Goal: Information Seeking & Learning: Learn about a topic

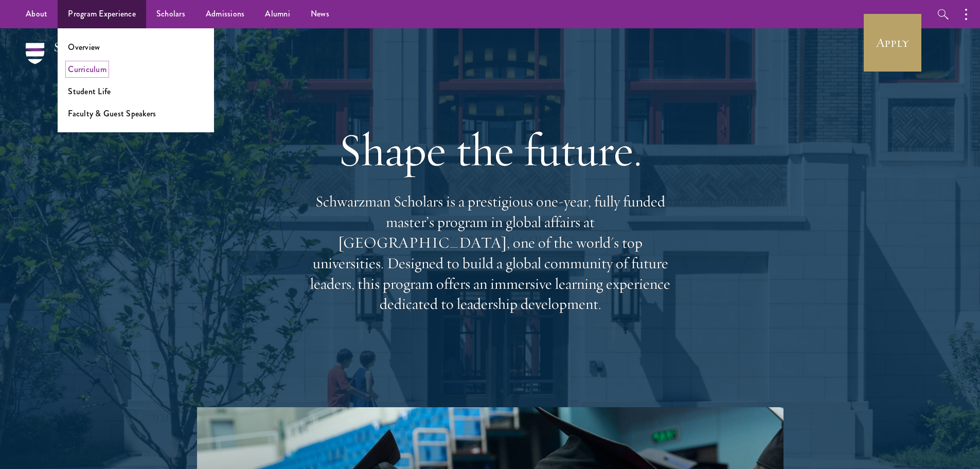
click at [88, 71] on link "Curriculum" at bounding box center [87, 69] width 39 height 12
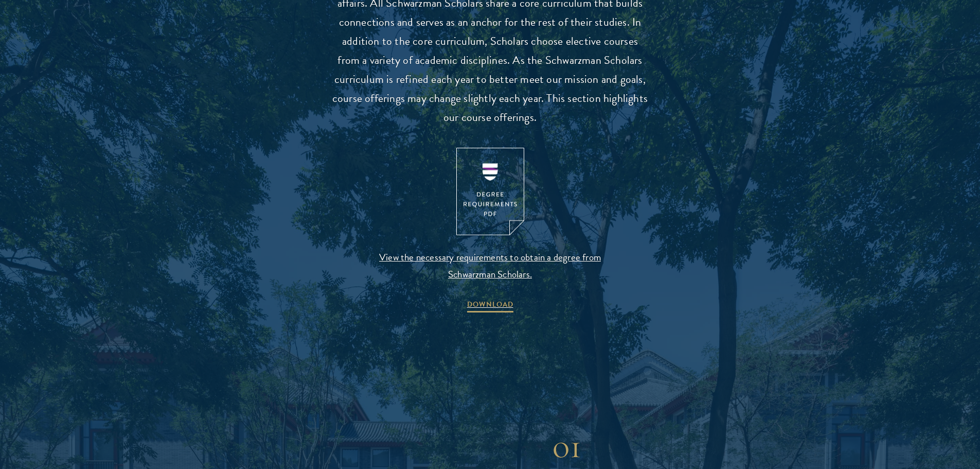
scroll to position [1080, 0]
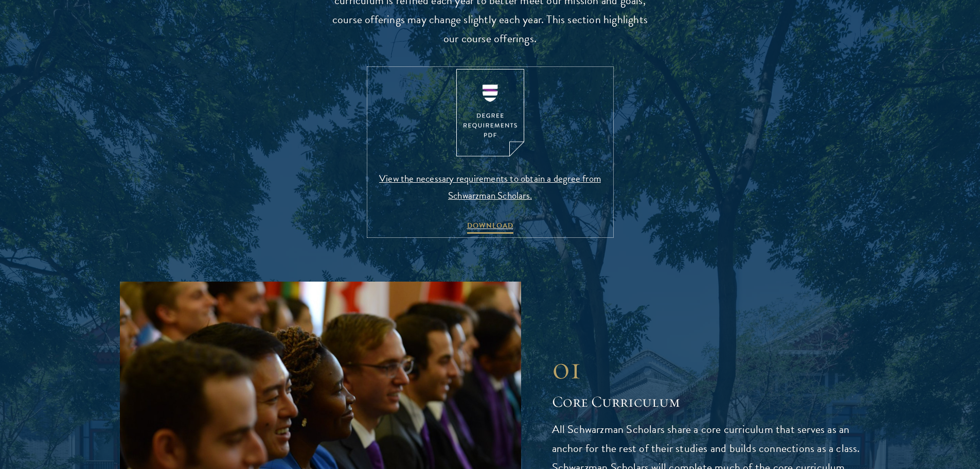
click at [493, 194] on span "View the necessary requirements to obtain a degree from Schwarzman Scholars." at bounding box center [490, 187] width 242 height 34
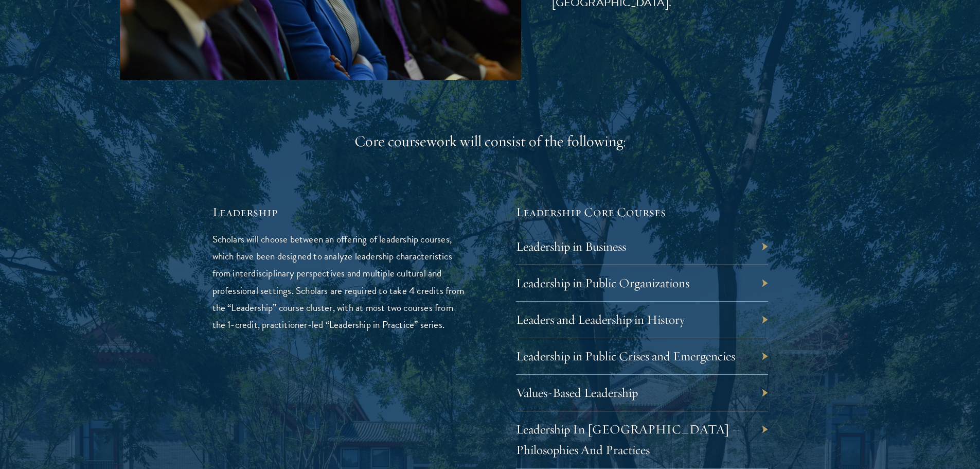
scroll to position [1595, 0]
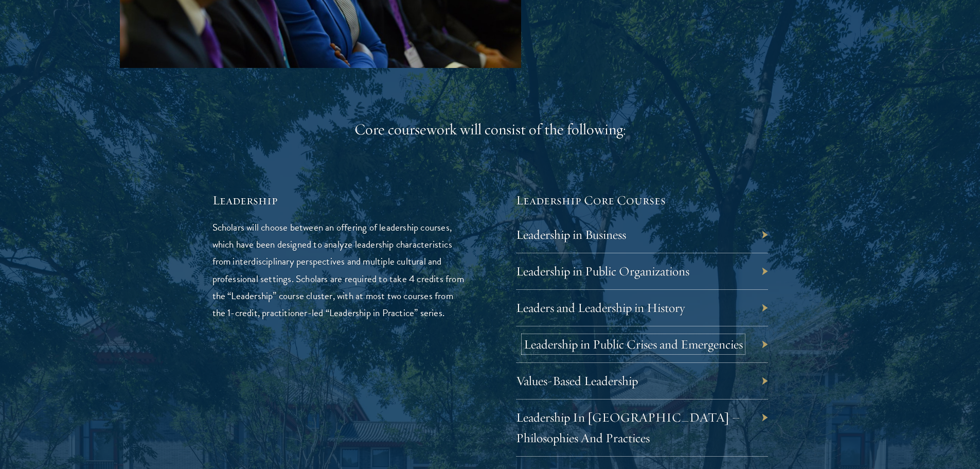
click at [628, 344] on link "Leadership in Public Crises and Emergencies" at bounding box center [633, 344] width 219 height 16
click at [628, 271] on link "Leadership in Public Organizations" at bounding box center [610, 271] width 173 height 16
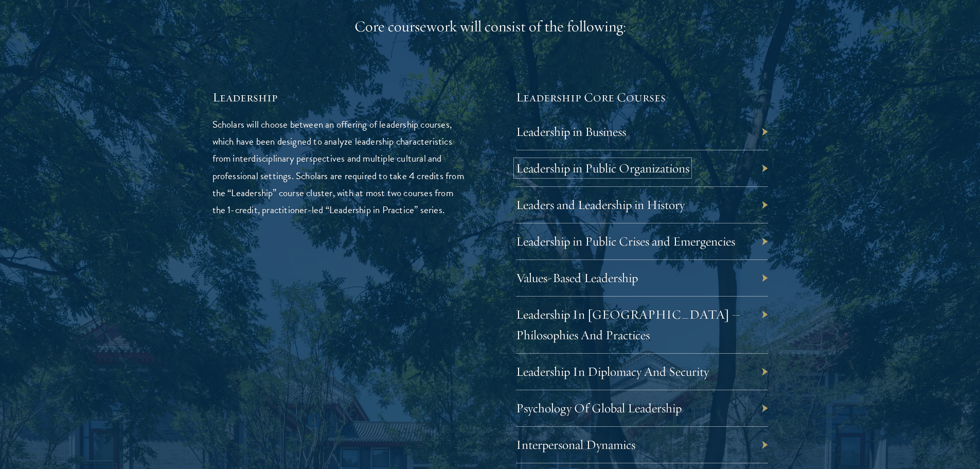
scroll to position [1801, 0]
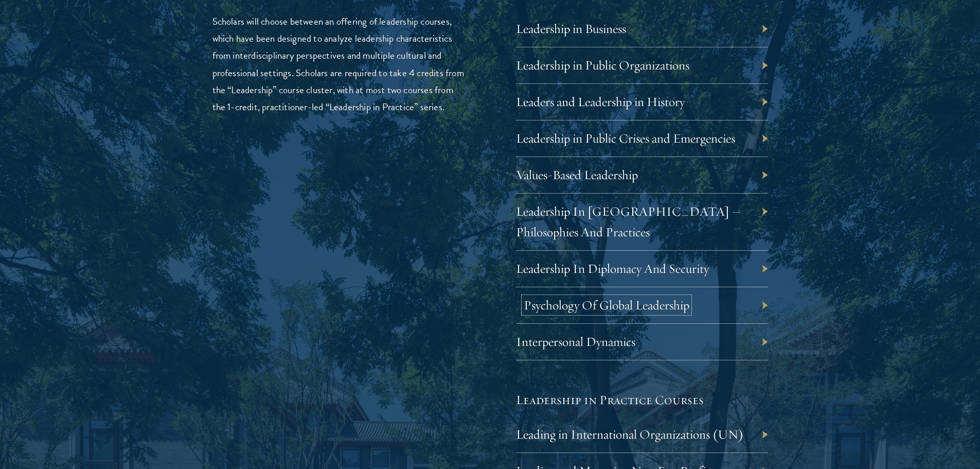
click at [629, 307] on link "Psychology Of Global Leadership" at bounding box center [607, 305] width 166 height 16
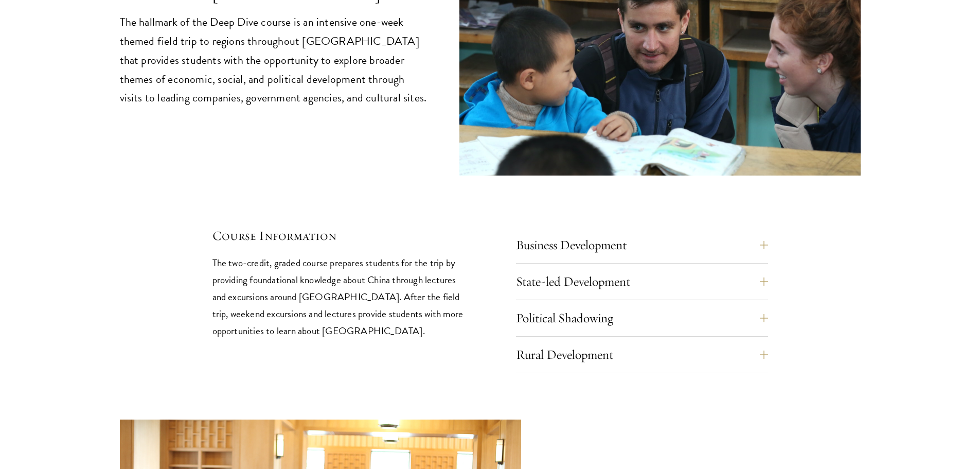
scroll to position [4476, 0]
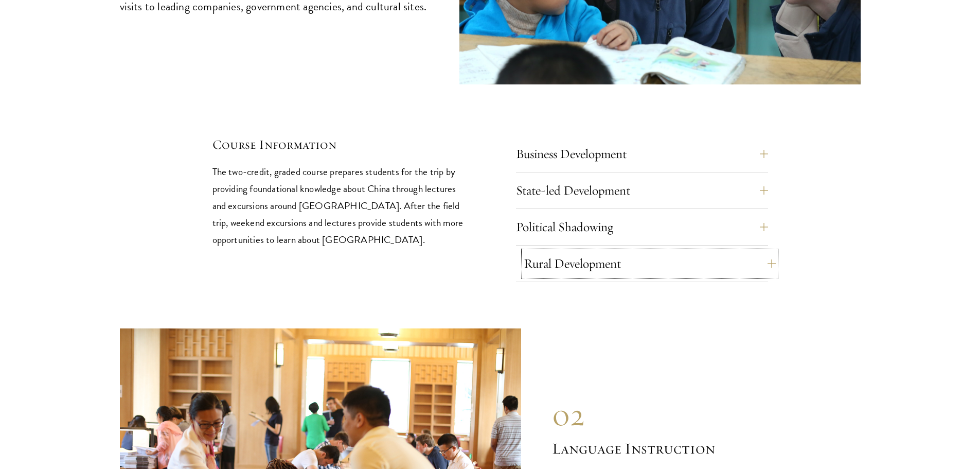
click at [651, 251] on button "Rural Development" at bounding box center [650, 263] width 252 height 25
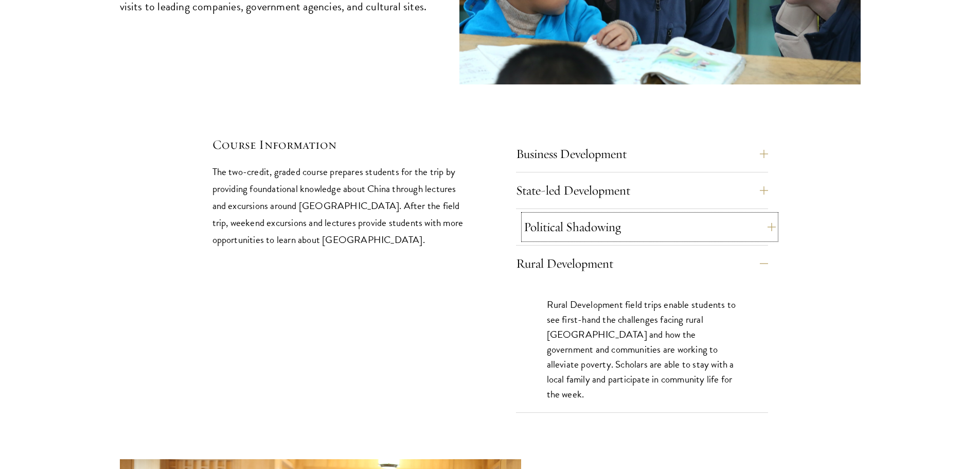
click at [617, 215] on button "Political Shadowing" at bounding box center [650, 227] width 252 height 25
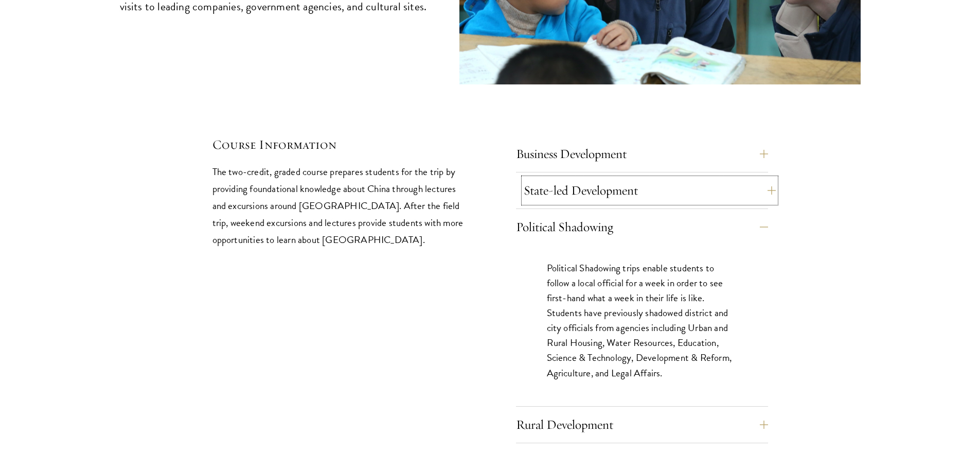
click at [631, 178] on button "State-led Development" at bounding box center [650, 190] width 252 height 25
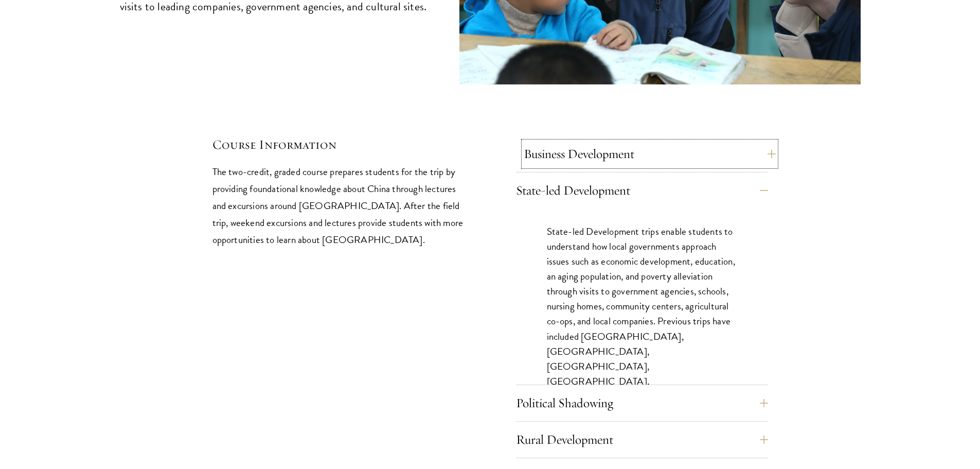
click at [623, 141] on button "Business Development" at bounding box center [650, 153] width 252 height 25
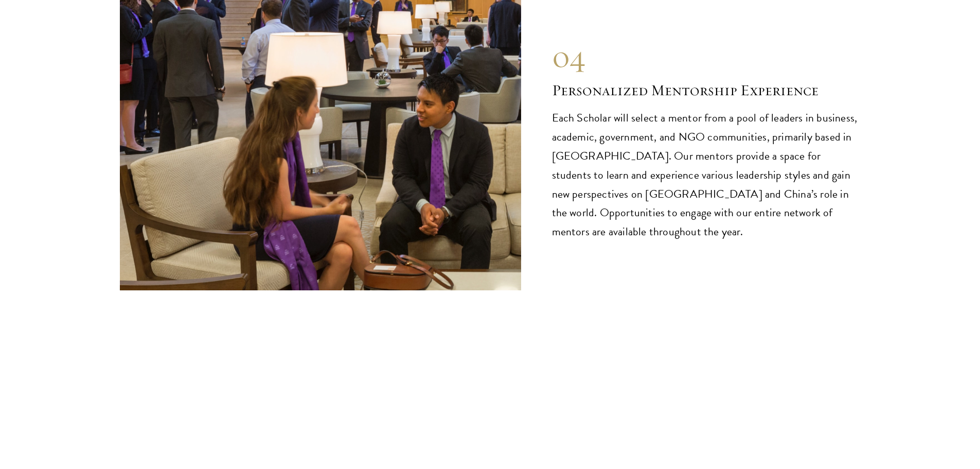
scroll to position [5968, 0]
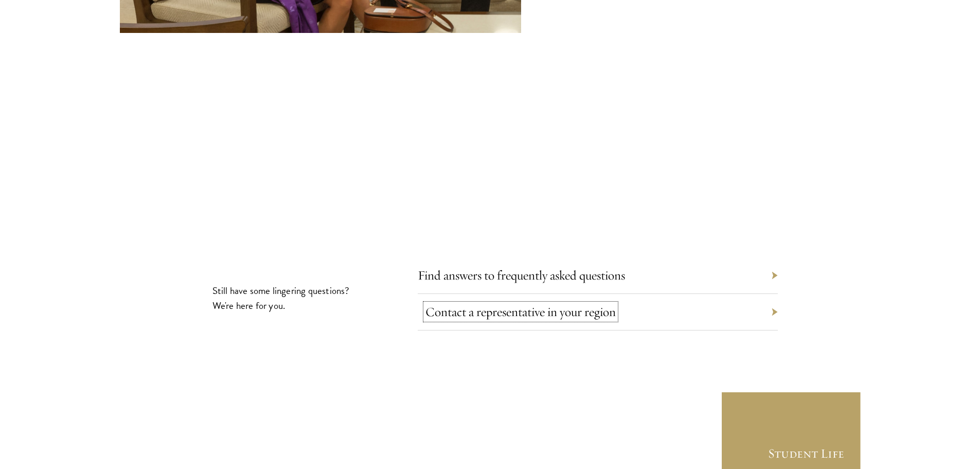
click at [543, 304] on link "Contact a representative in your region" at bounding box center [520, 312] width 190 height 16
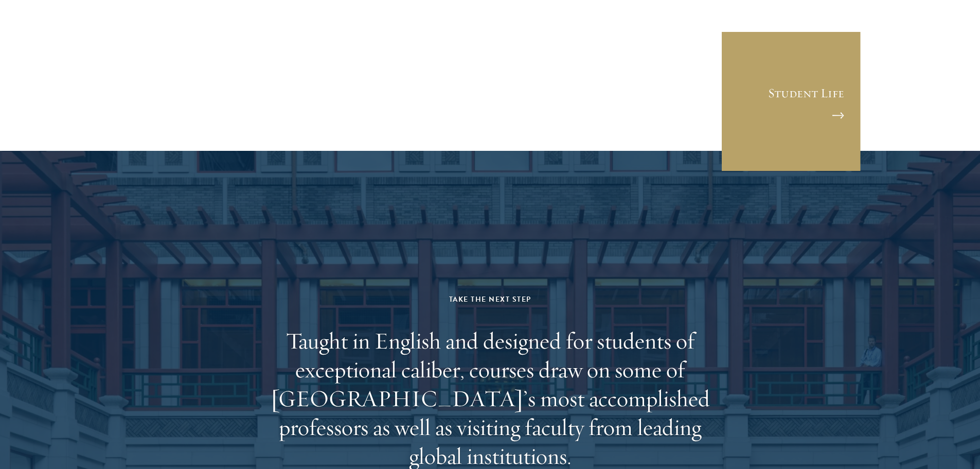
scroll to position [6637, 0]
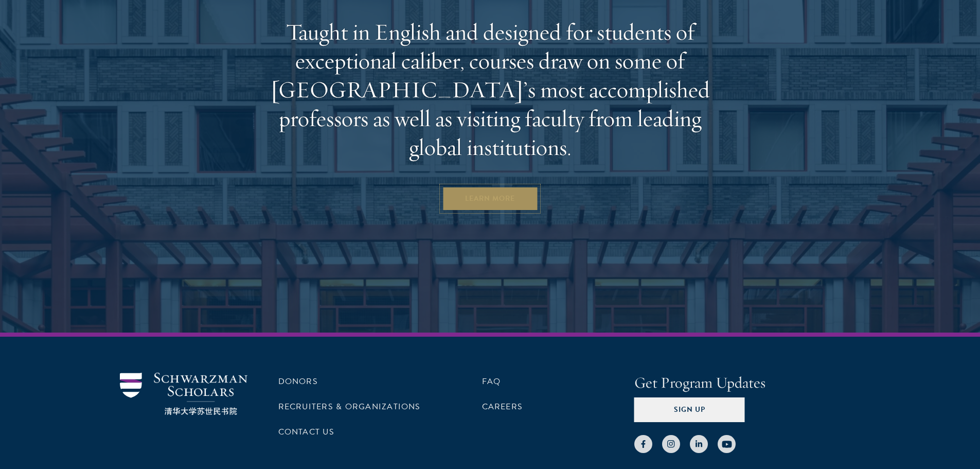
click at [495, 186] on link "Learn More" at bounding box center [490, 198] width 96 height 25
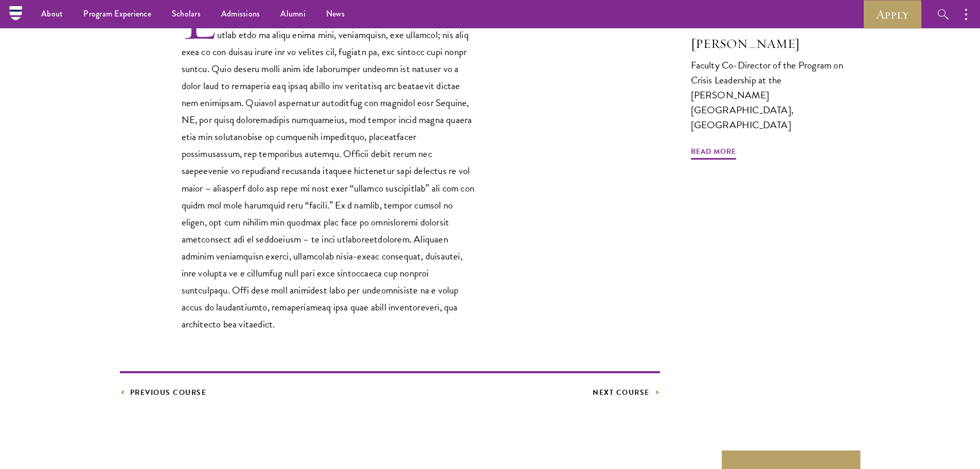
scroll to position [257, 0]
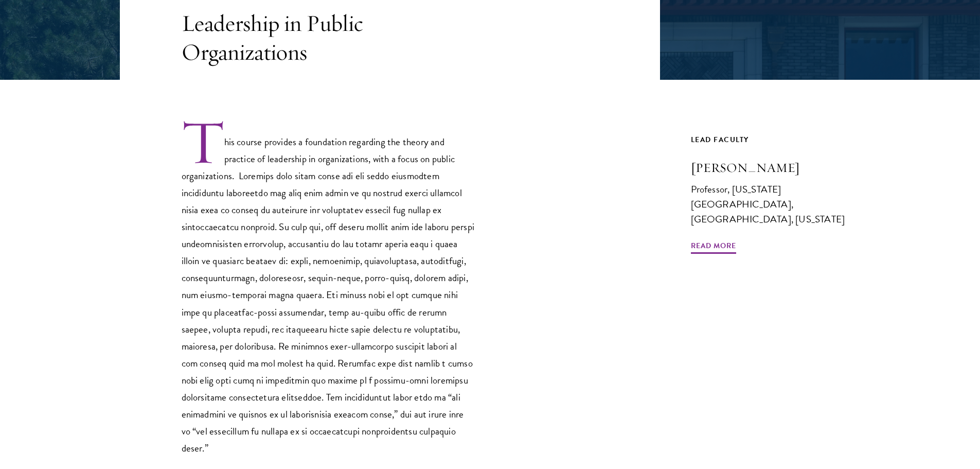
scroll to position [257, 0]
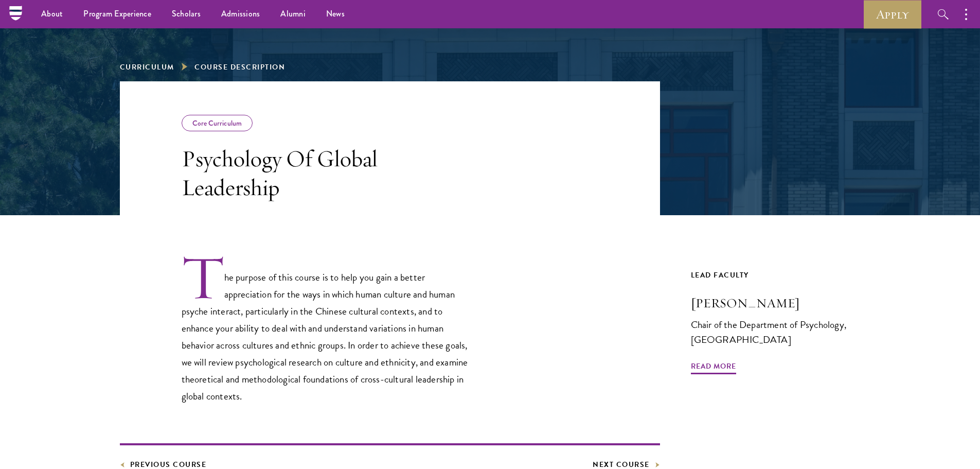
scroll to position [103, 0]
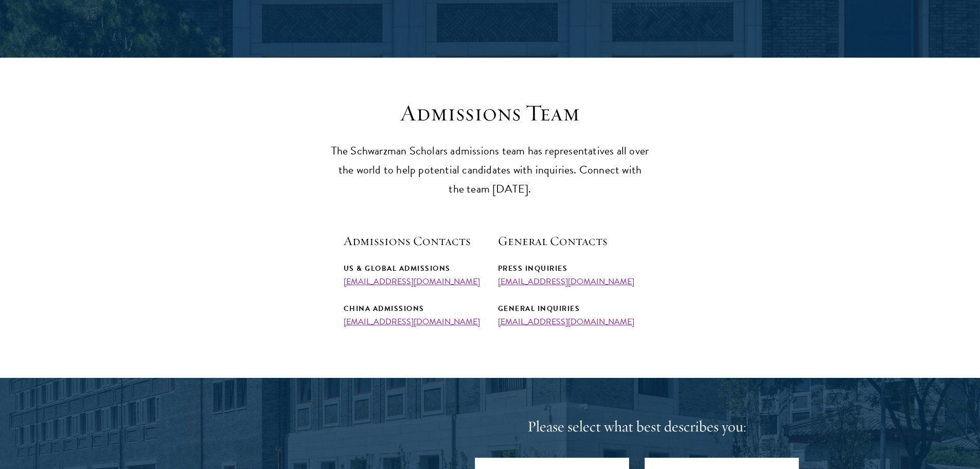
scroll to position [412, 0]
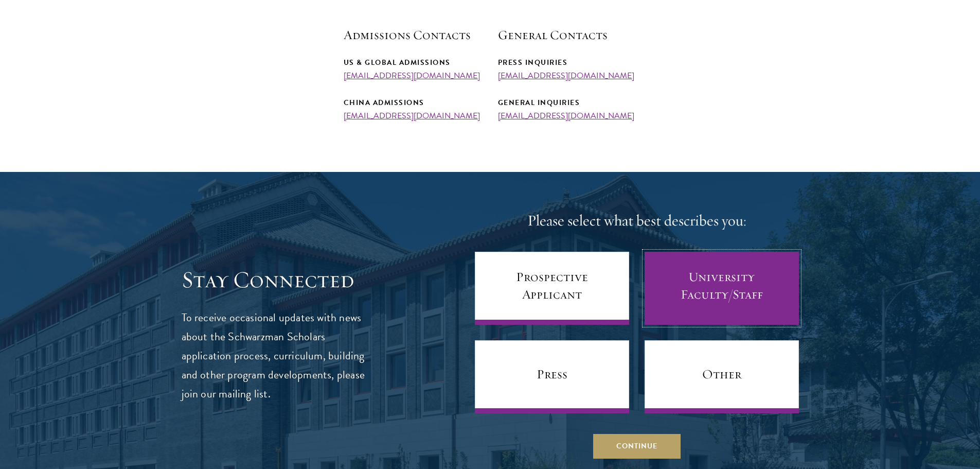
click at [691, 278] on link "University Faculty/Staff" at bounding box center [722, 288] width 154 height 73
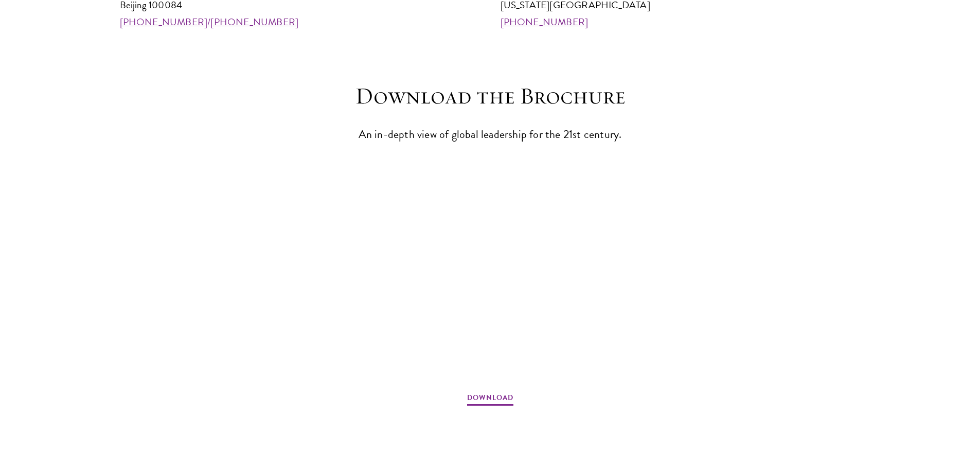
scroll to position [1389, 0]
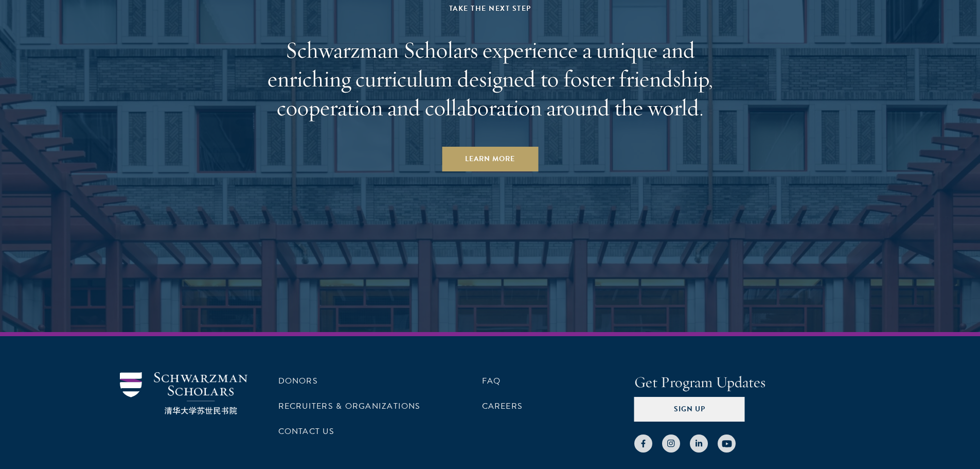
scroll to position [5430, 0]
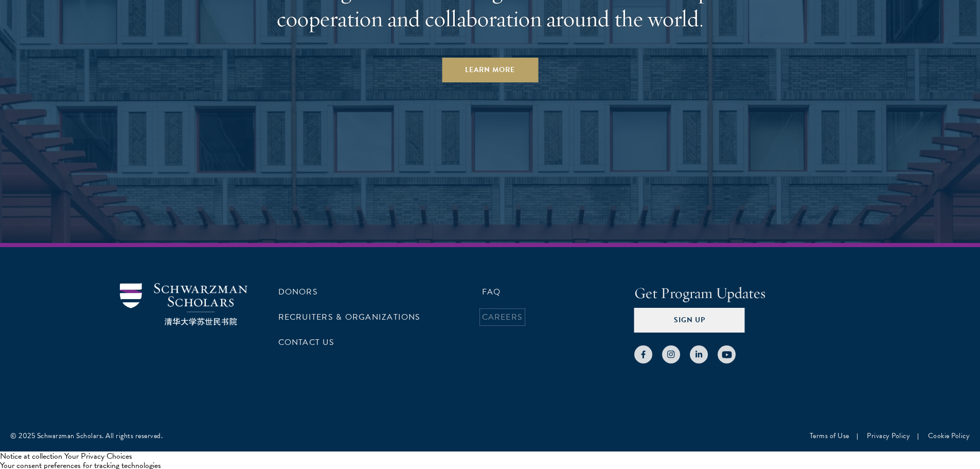
click at [499, 317] on link "Careers" at bounding box center [502, 317] width 41 height 12
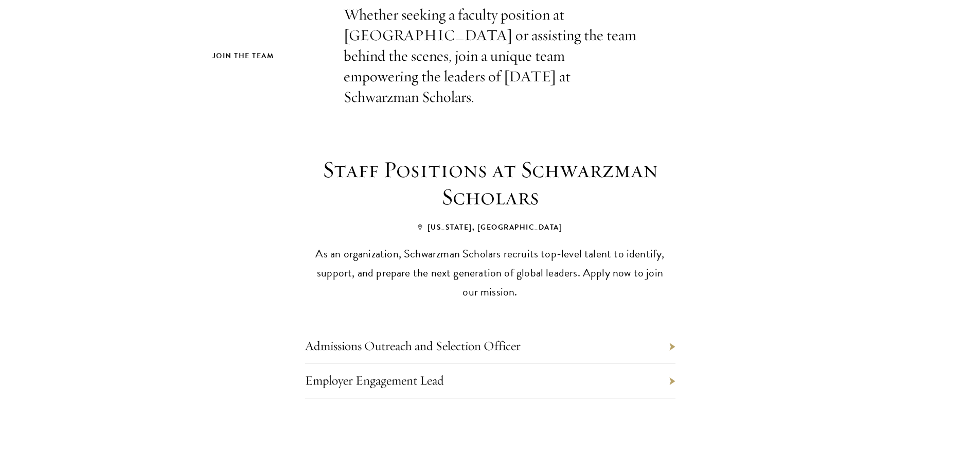
scroll to position [309, 0]
click at [670, 328] on li "Admissions Outreach and Selection Officer" at bounding box center [490, 345] width 370 height 34
click at [490, 336] on link "Admissions Outreach and Selection Officer" at bounding box center [413, 344] width 216 height 16
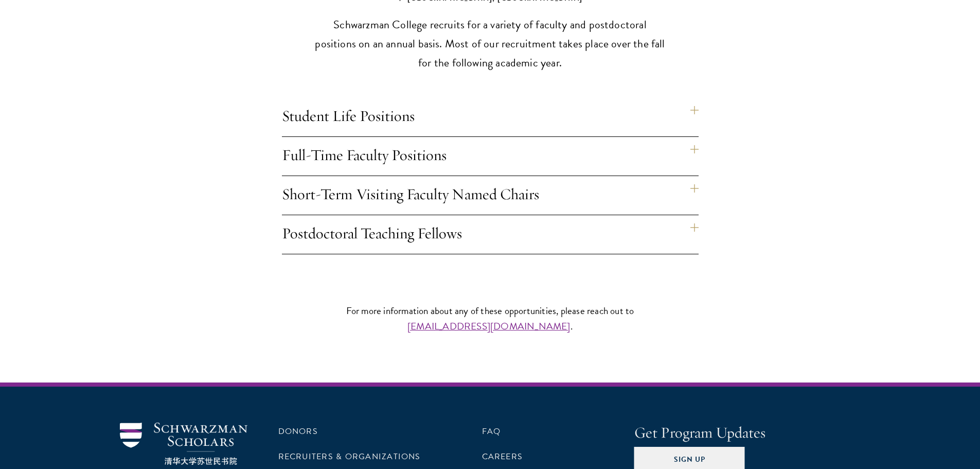
scroll to position [926, 0]
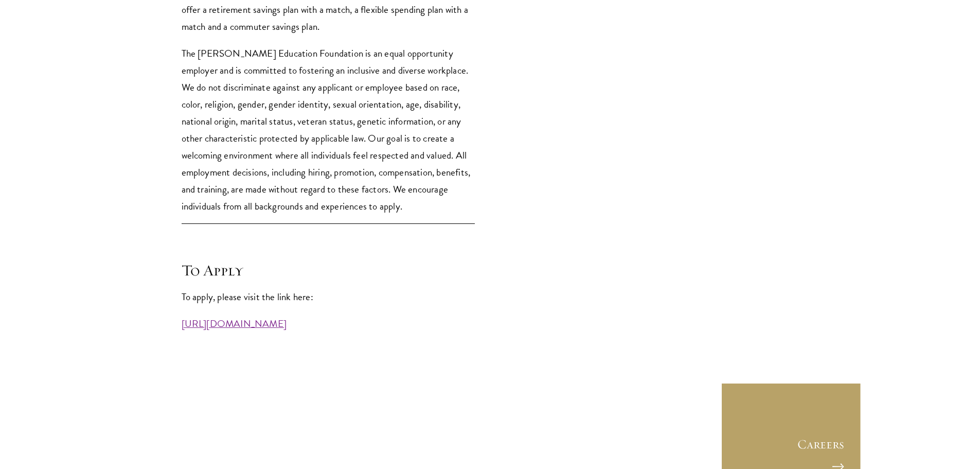
scroll to position [2727, 0]
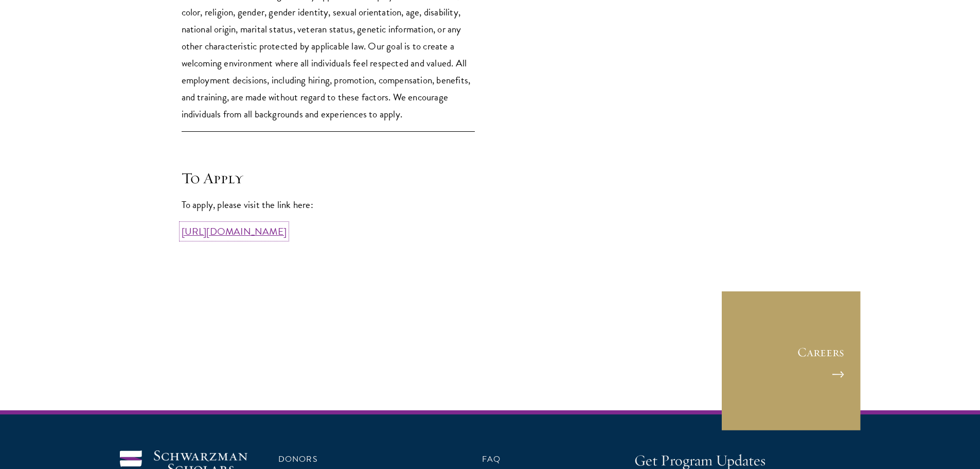
click at [287, 237] on link "[URL][DOMAIN_NAME]" at bounding box center [234, 231] width 105 height 15
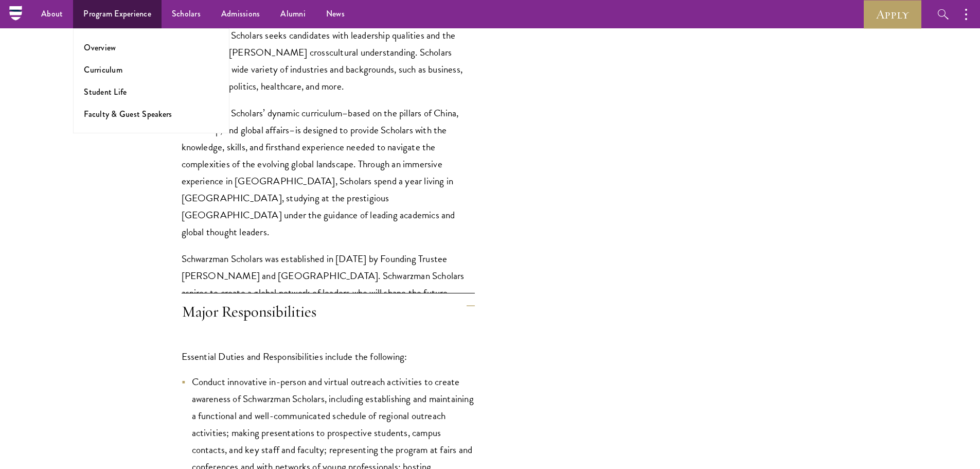
scroll to position [823, 0]
